Goal: Task Accomplishment & Management: Manage account settings

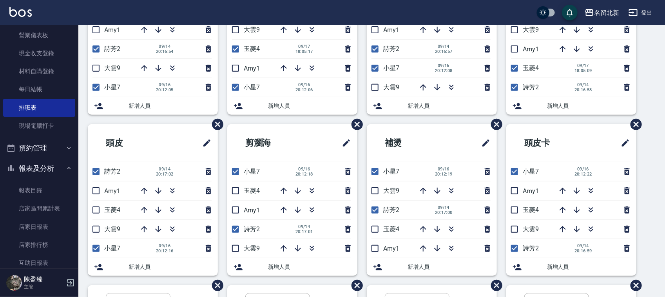
scroll to position [105, 0]
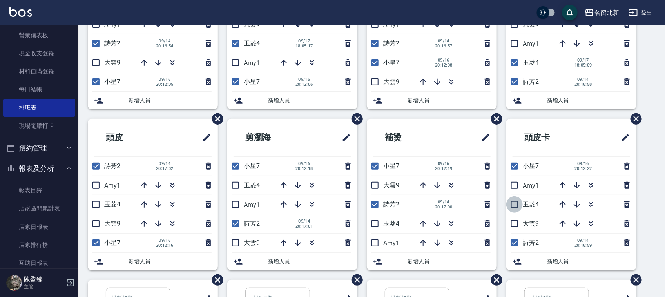
click at [512, 204] on input "checkbox" at bounding box center [514, 204] width 16 height 16
click at [514, 202] on input "checkbox" at bounding box center [514, 204] width 16 height 16
checkbox input "false"
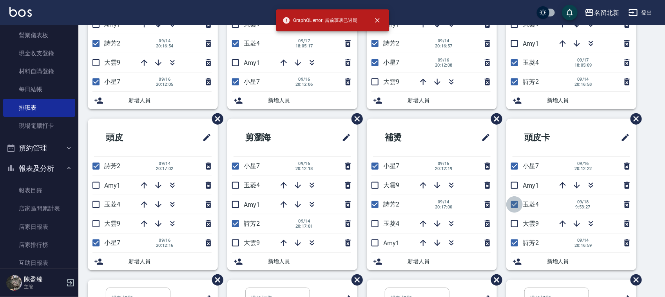
click at [510, 202] on input "checkbox" at bounding box center [514, 204] width 16 height 16
checkbox input "false"
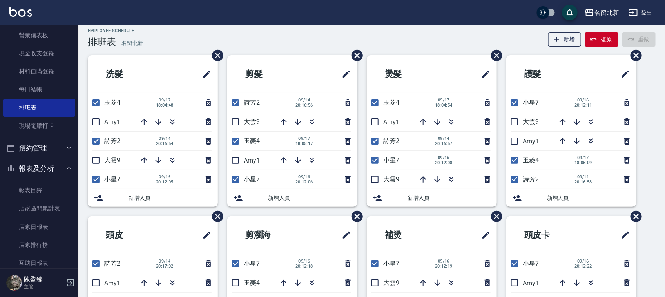
scroll to position [7, 0]
drag, startPoint x: 95, startPoint y: 106, endPoint x: 99, endPoint y: 125, distance: 20.0
click at [95, 107] on input "checkbox" at bounding box center [96, 103] width 16 height 16
checkbox input "false"
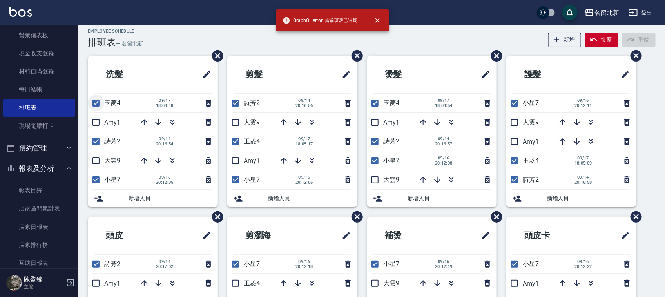
click at [95, 104] on input "checkbox" at bounding box center [96, 103] width 16 height 16
checkbox input "false"
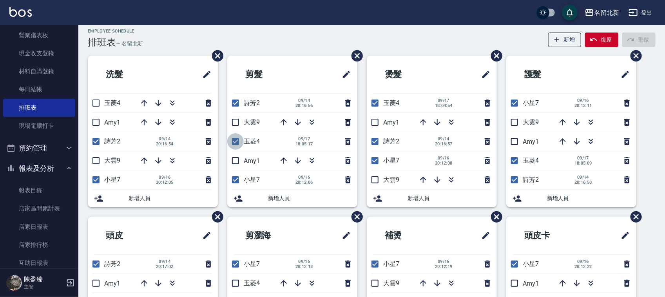
click at [238, 142] on input "checkbox" at bounding box center [235, 141] width 16 height 16
checkbox input "false"
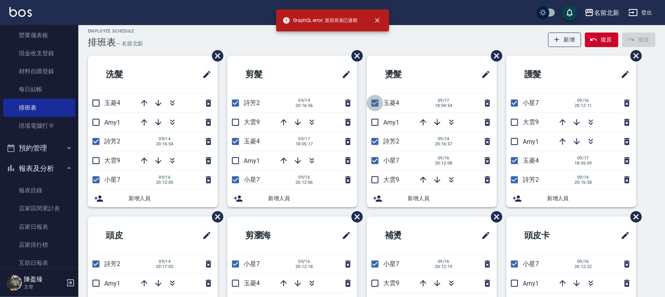
click at [376, 99] on input "checkbox" at bounding box center [375, 103] width 16 height 16
checkbox input "false"
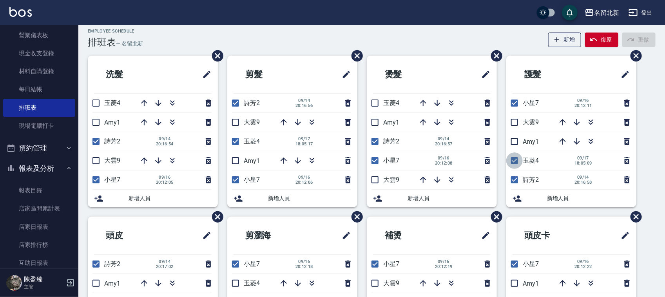
click at [512, 163] on input "checkbox" at bounding box center [514, 160] width 16 height 16
checkbox input "false"
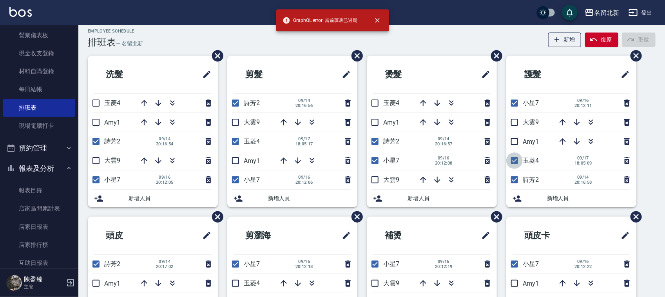
drag, startPoint x: 513, startPoint y: 158, endPoint x: 483, endPoint y: 175, distance: 34.9
click at [511, 159] on input "checkbox" at bounding box center [514, 160] width 16 height 16
checkbox input "false"
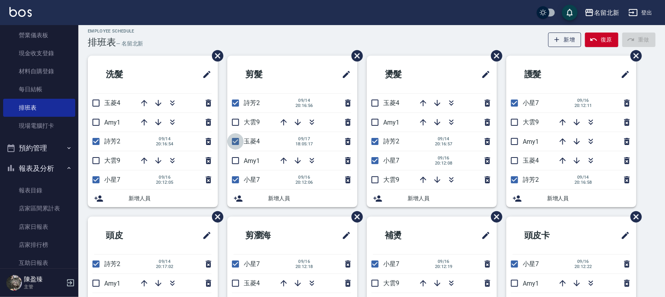
drag, startPoint x: 237, startPoint y: 138, endPoint x: 222, endPoint y: 153, distance: 21.1
click at [236, 139] on input "checkbox" at bounding box center [235, 141] width 16 height 16
checkbox input "false"
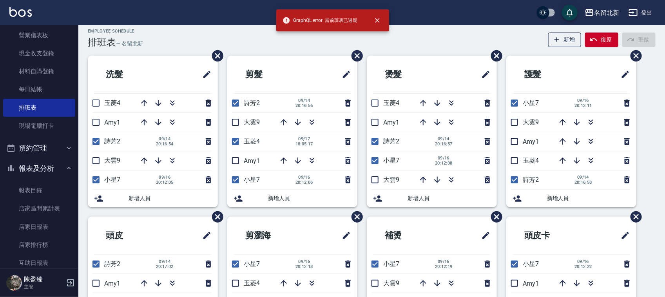
drag, startPoint x: 233, startPoint y: 141, endPoint x: 233, endPoint y: 148, distance: 6.7
click at [233, 143] on input "checkbox" at bounding box center [235, 141] width 16 height 16
checkbox input "false"
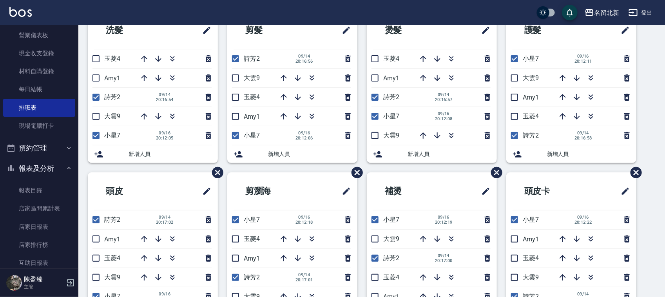
scroll to position [53, 0]
